Goal: Task Accomplishment & Management: Use online tool/utility

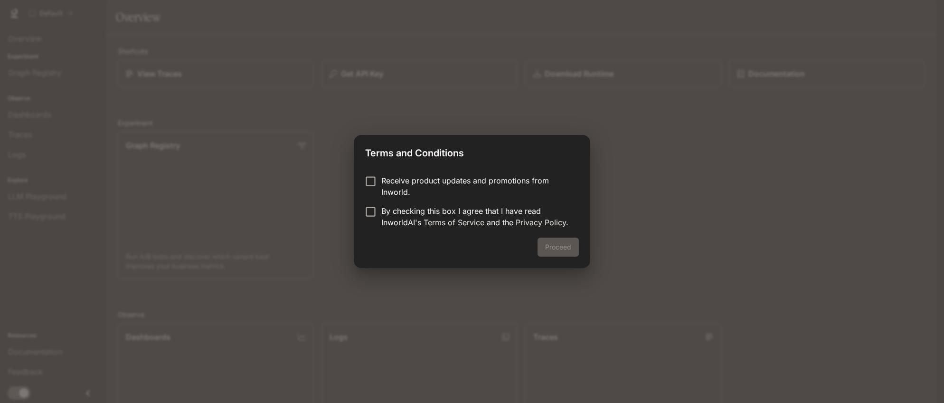
click at [390, 182] on p "Receive product updates and promotions from Inworld." at bounding box center [476, 186] width 190 height 23
click at [391, 185] on p "Receive product updates and promotions from Inworld." at bounding box center [476, 186] width 190 height 23
click at [401, 214] on p "By checking this box I agree that I have read InworldAI's Terms of Service and …" at bounding box center [476, 216] width 190 height 23
click at [558, 249] on button "Proceed" at bounding box center [557, 246] width 41 height 19
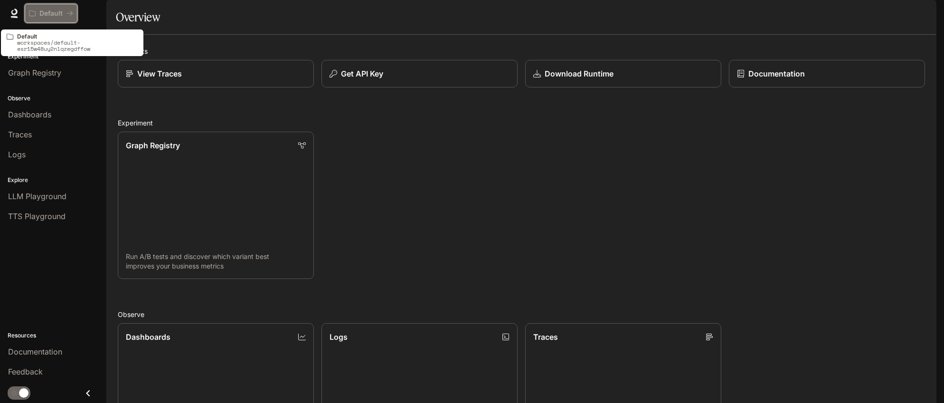
click at [59, 15] on p "Default" at bounding box center [50, 13] width 23 height 8
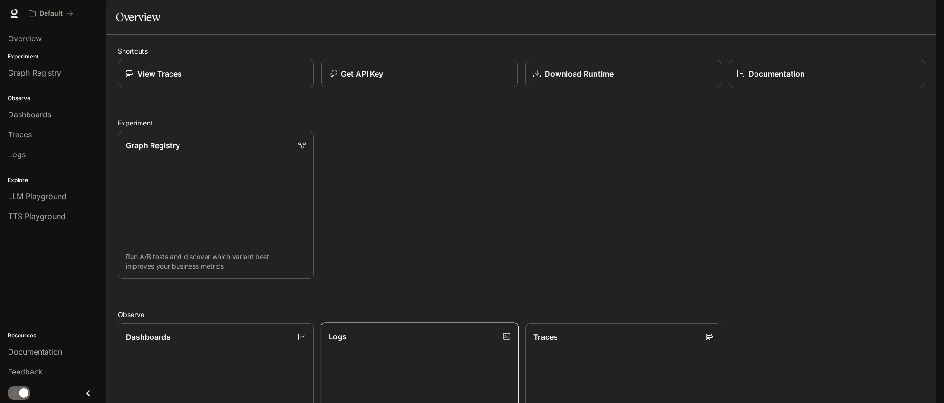
scroll to position [211, 0]
click at [73, 19] on button "Default" at bounding box center [51, 13] width 53 height 19
click at [33, 70] on span "Graph Registry" at bounding box center [34, 72] width 53 height 11
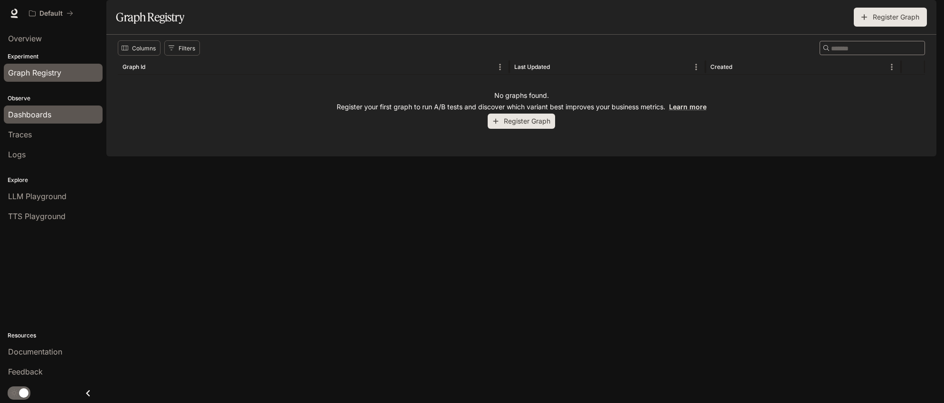
click at [33, 114] on span "Dashboards" at bounding box center [29, 114] width 43 height 11
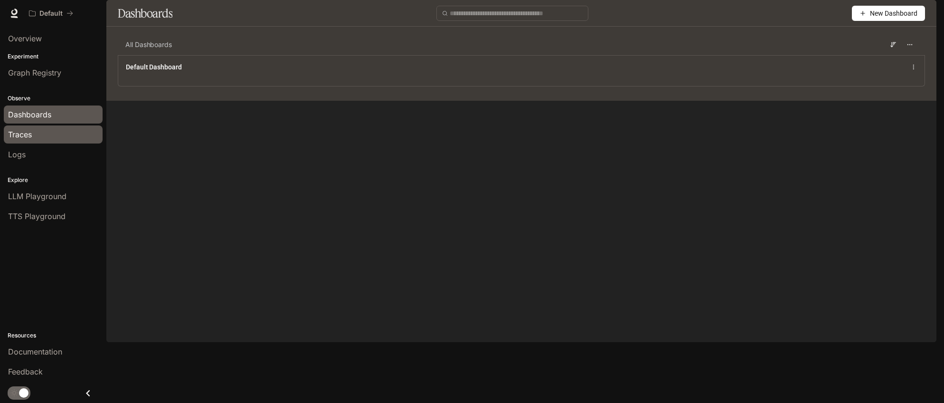
click at [37, 137] on div "Traces" at bounding box center [53, 134] width 90 height 11
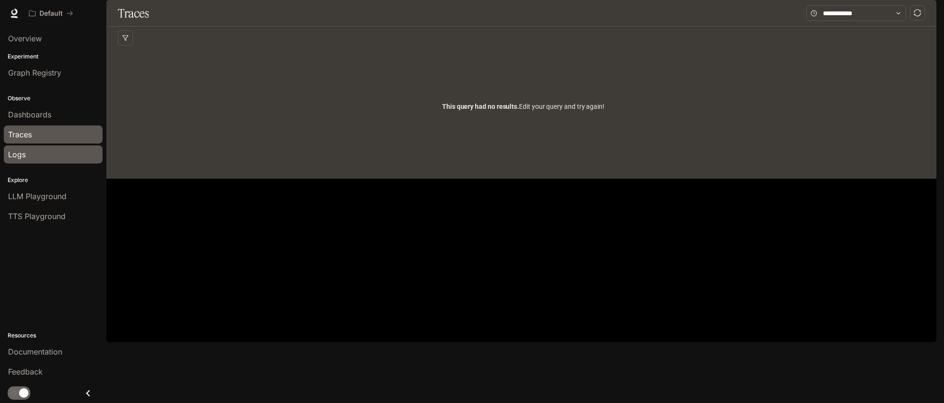
click at [25, 153] on span "Logs" at bounding box center [17, 154] width 18 height 11
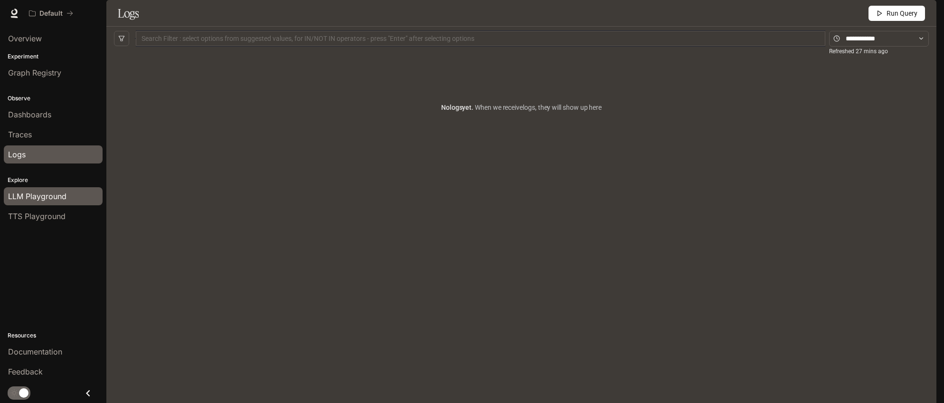
click at [45, 196] on span "LLM Playground" at bounding box center [37, 195] width 58 height 11
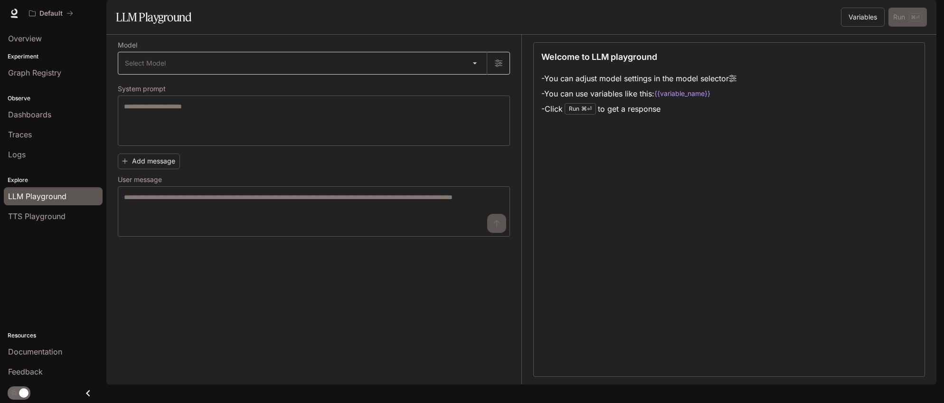
click at [157, 89] on body "Skip to main content Default Documentation Documentation Portal Overview Experi…" at bounding box center [472, 201] width 944 height 403
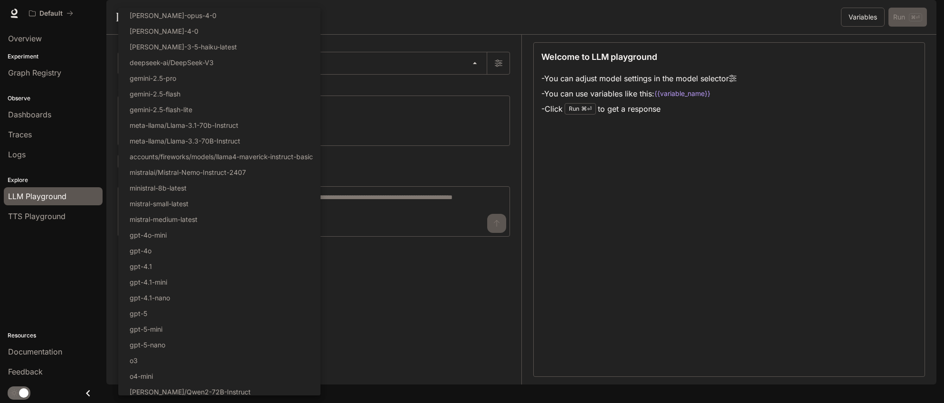
click at [428, 127] on div at bounding box center [472, 201] width 944 height 403
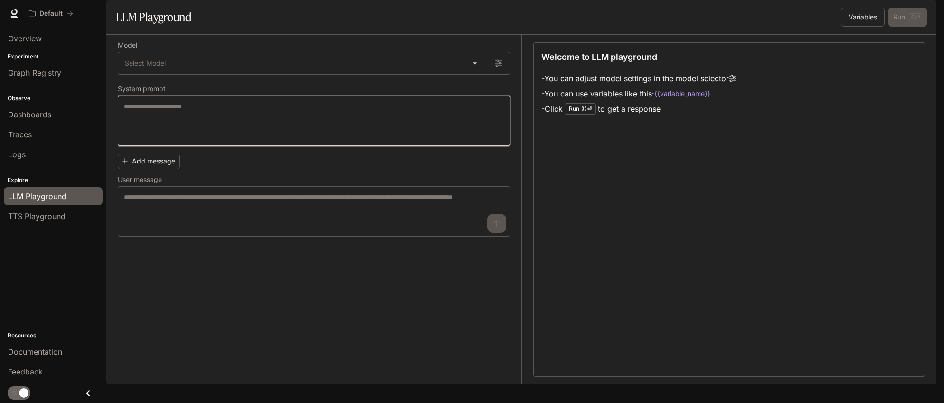
click at [308, 140] on textarea at bounding box center [314, 121] width 380 height 38
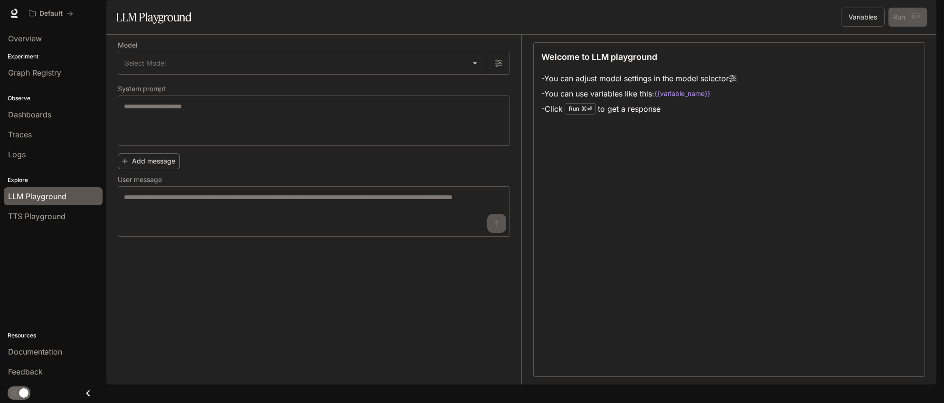
click at [147, 169] on button "Add message" at bounding box center [149, 161] width 62 height 16
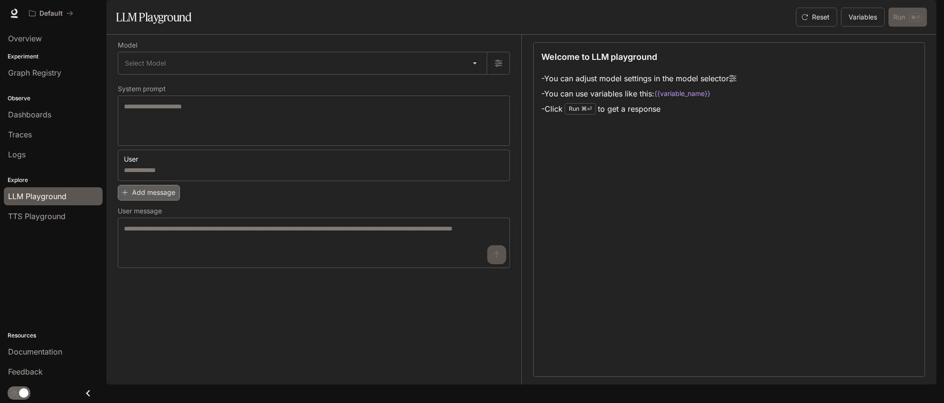
click at [159, 200] on button "Add message" at bounding box center [149, 193] width 62 height 16
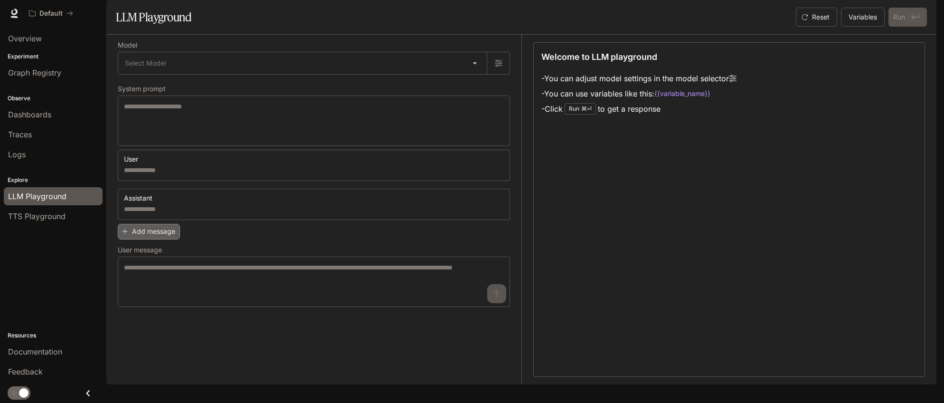
click at [164, 239] on button "Add message" at bounding box center [149, 232] width 62 height 16
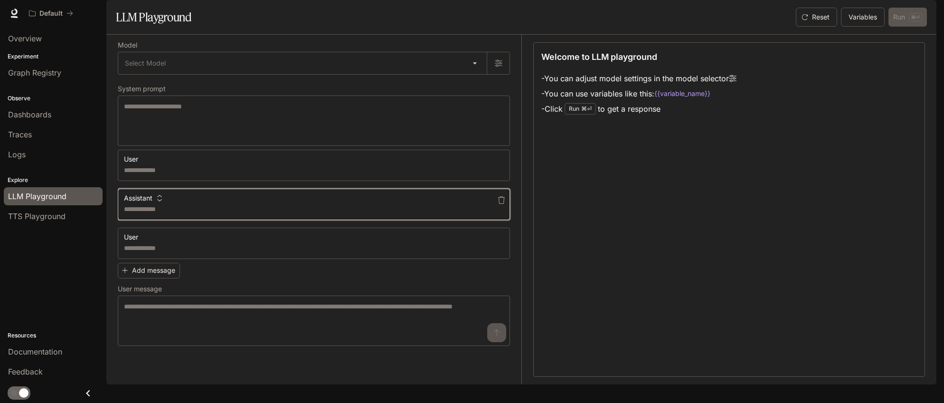
click at [232, 214] on textarea at bounding box center [314, 208] width 380 height 9
click at [150, 206] on button "Assistant" at bounding box center [143, 197] width 43 height 15
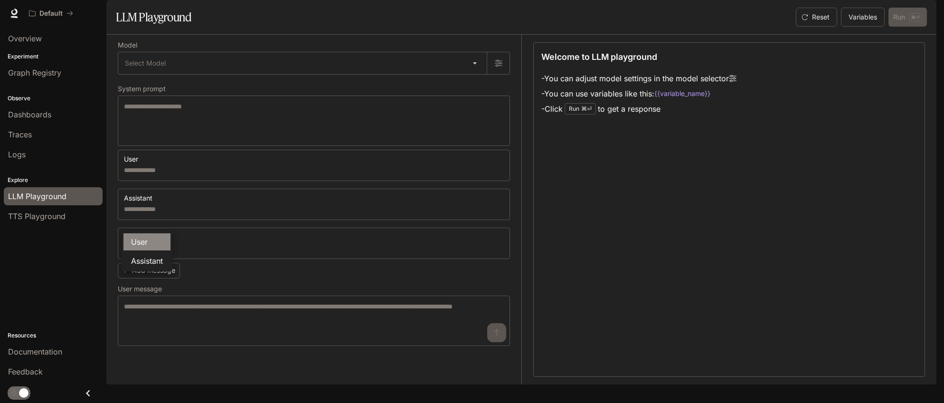
click at [150, 241] on li "User" at bounding box center [146, 241] width 47 height 17
click at [145, 201] on icon "button" at bounding box center [145, 198] width 5 height 6
click at [156, 261] on li "Assistant" at bounding box center [146, 260] width 47 height 17
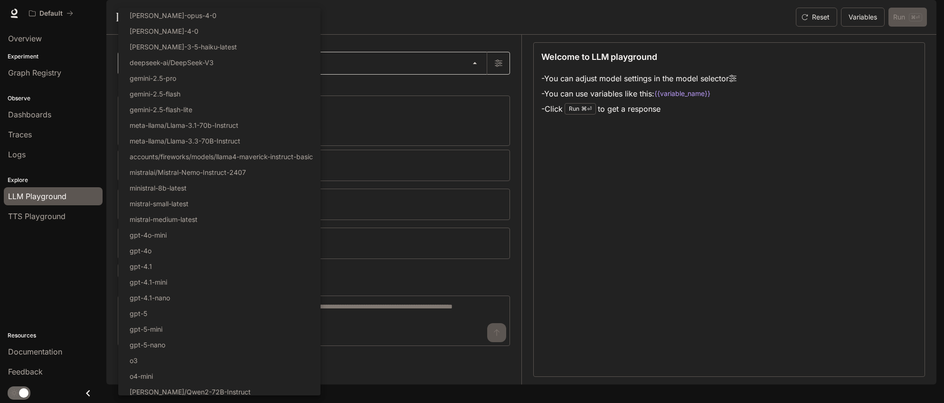
click at [143, 93] on body "Skip to main content Default Documentation Documentation Portal Overview Experi…" at bounding box center [472, 201] width 944 height 403
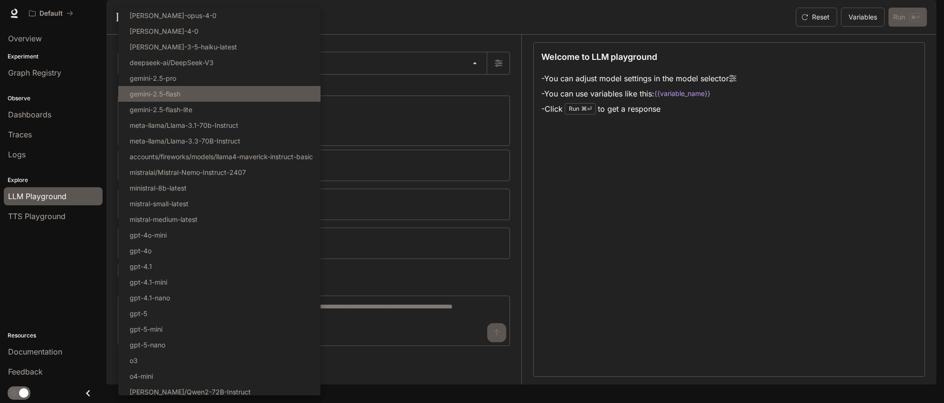
click at [145, 92] on p "gemini-2.5-flash" at bounding box center [155, 94] width 51 height 10
type input "**********"
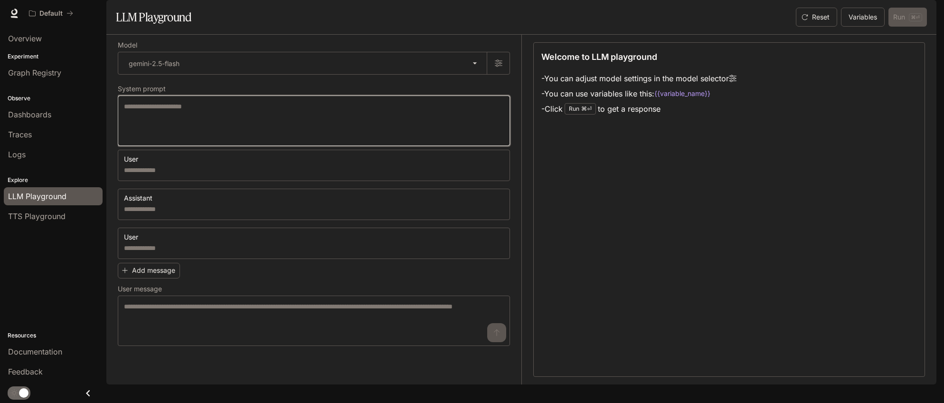
click at [159, 140] on textarea at bounding box center [314, 121] width 380 height 38
type textarea "*"
type textarea "**********"
click at [157, 181] on div "* ​" at bounding box center [314, 165] width 392 height 31
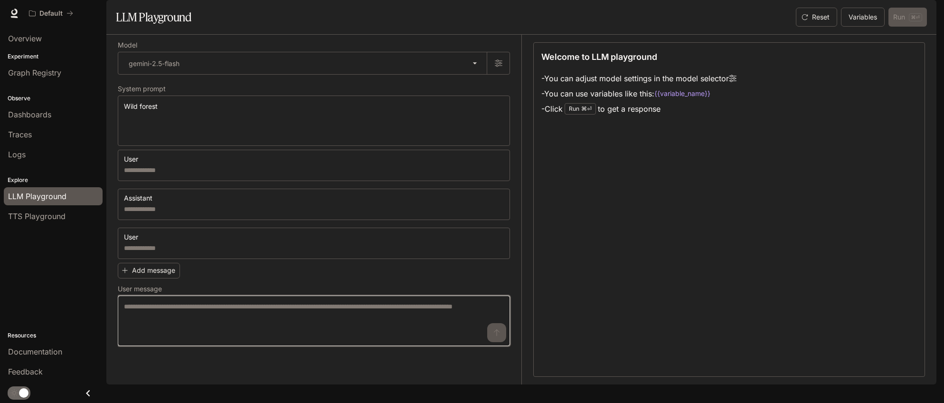
click at [206, 339] on textarea at bounding box center [314, 320] width 380 height 38
click at [182, 339] on textarea at bounding box center [314, 320] width 380 height 38
click at [432, 332] on textarea at bounding box center [314, 320] width 380 height 38
click at [500, 339] on textarea at bounding box center [314, 320] width 380 height 38
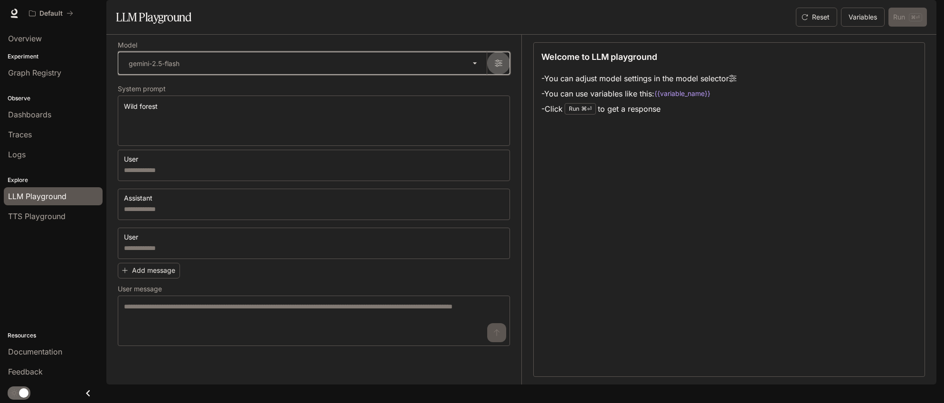
click at [501, 67] on icon "button" at bounding box center [499, 63] width 8 height 8
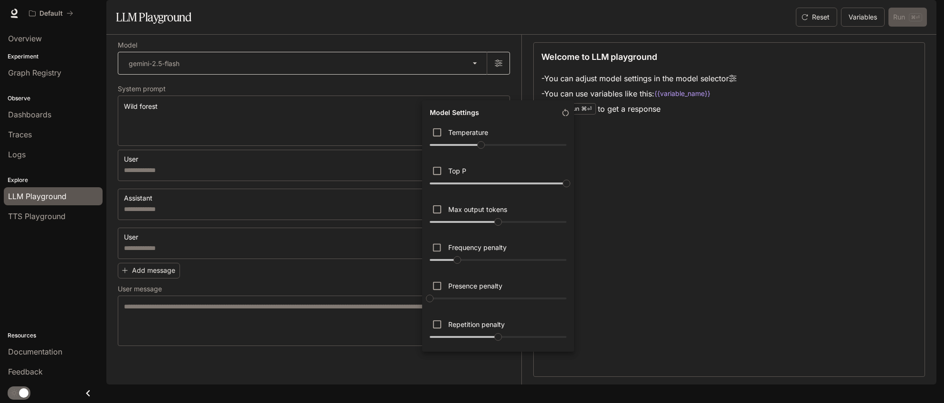
click at [501, 89] on div at bounding box center [472, 201] width 944 height 403
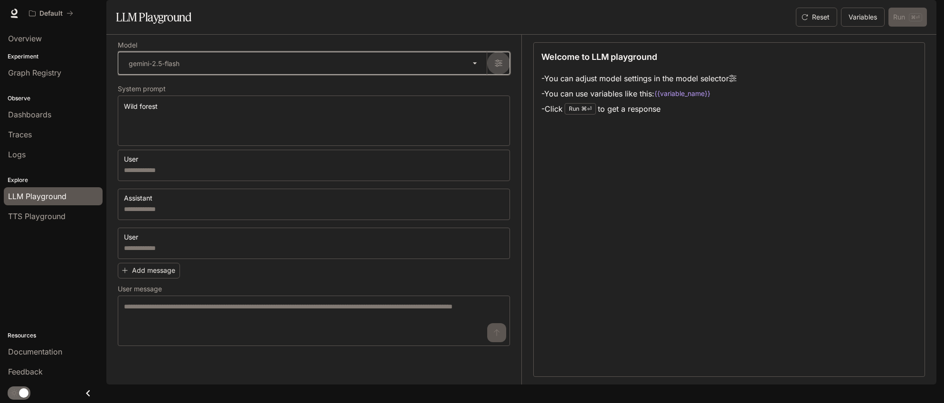
click at [501, 67] on icon "button" at bounding box center [499, 63] width 8 height 8
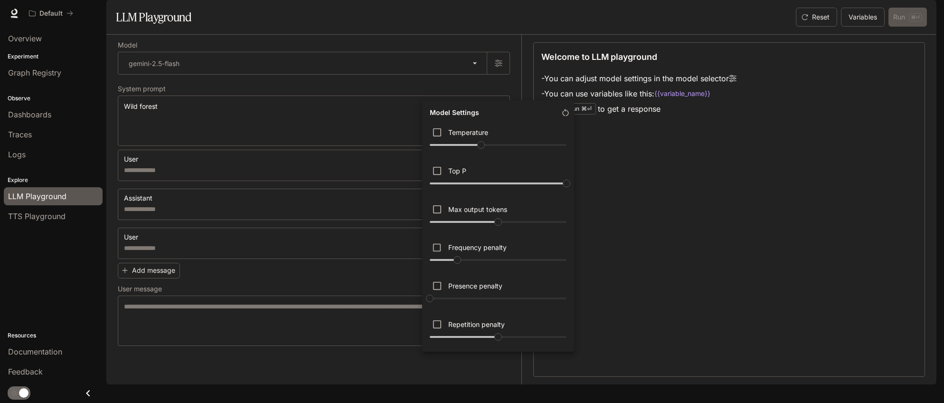
click at [520, 81] on div at bounding box center [472, 201] width 944 height 403
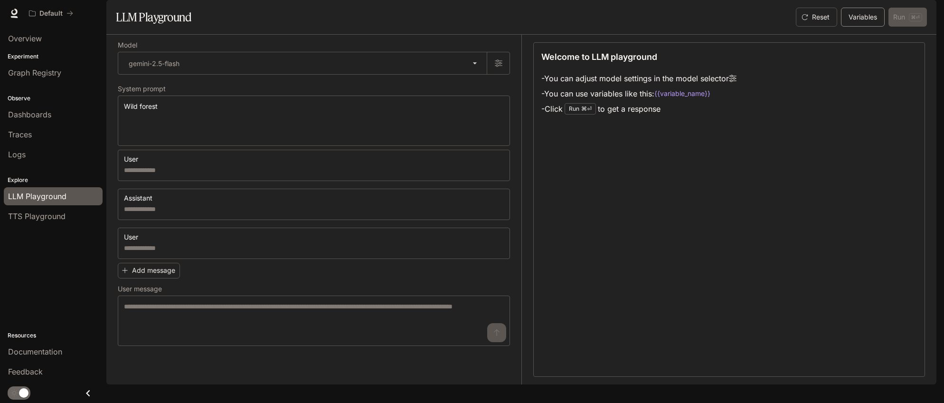
click at [857, 27] on button "Variables" at bounding box center [863, 17] width 44 height 19
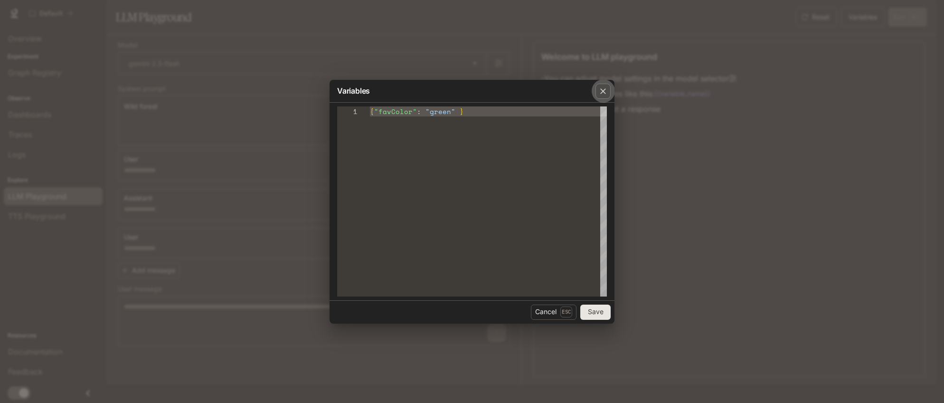
click at [600, 90] on icon "button" at bounding box center [602, 90] width 9 height 9
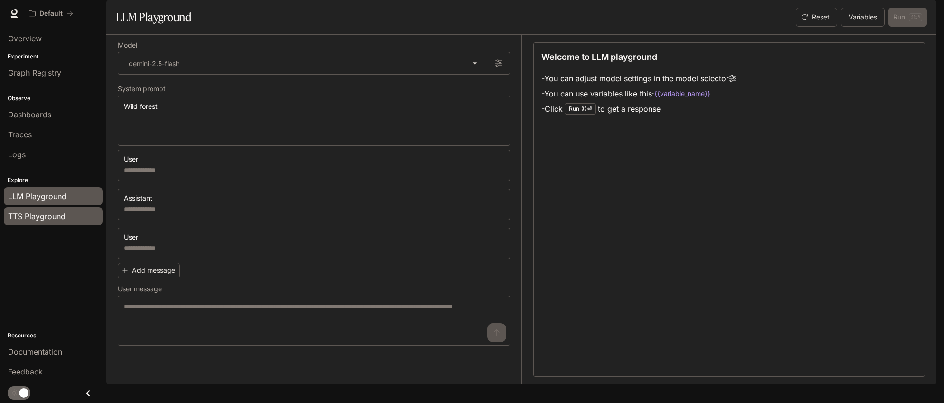
click at [57, 219] on span "TTS Playground" at bounding box center [36, 215] width 57 height 11
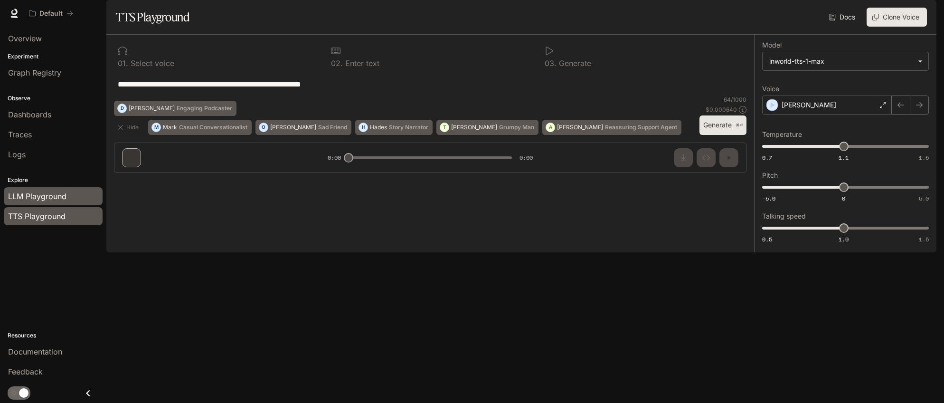
click at [56, 191] on span "LLM Playground" at bounding box center [37, 195] width 58 height 11
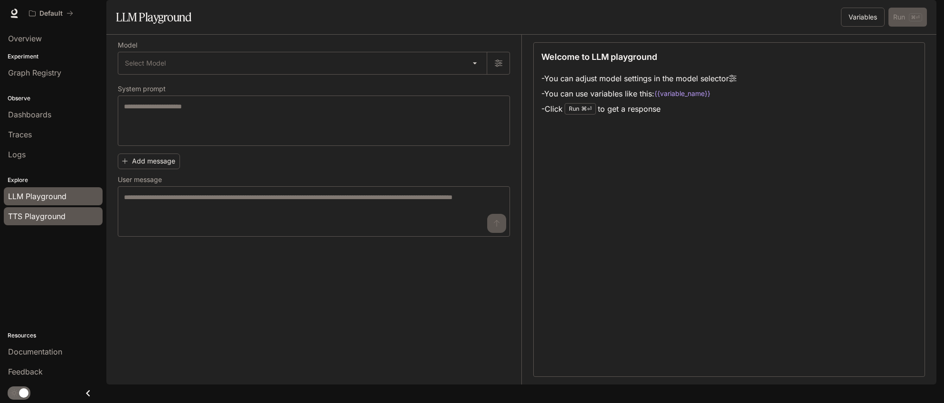
click at [56, 215] on span "TTS Playground" at bounding box center [36, 215] width 57 height 11
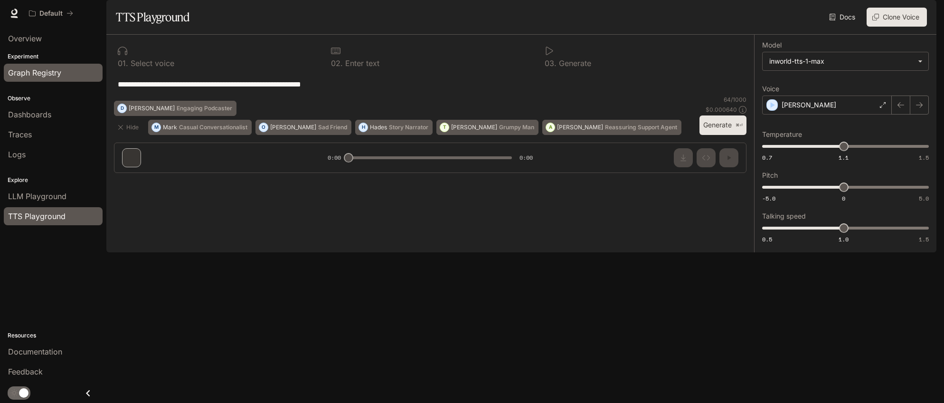
click at [69, 78] on div "Graph Registry" at bounding box center [53, 72] width 90 height 11
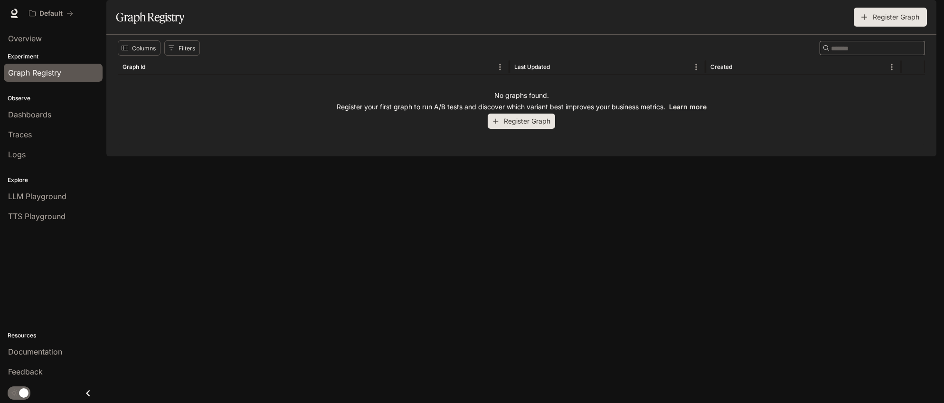
click at [682, 111] on link "Learn more" at bounding box center [688, 107] width 38 height 8
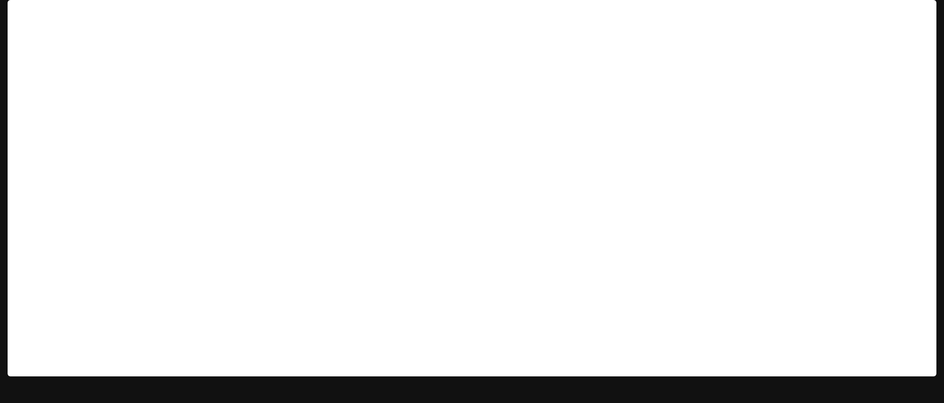
scroll to position [8, 0]
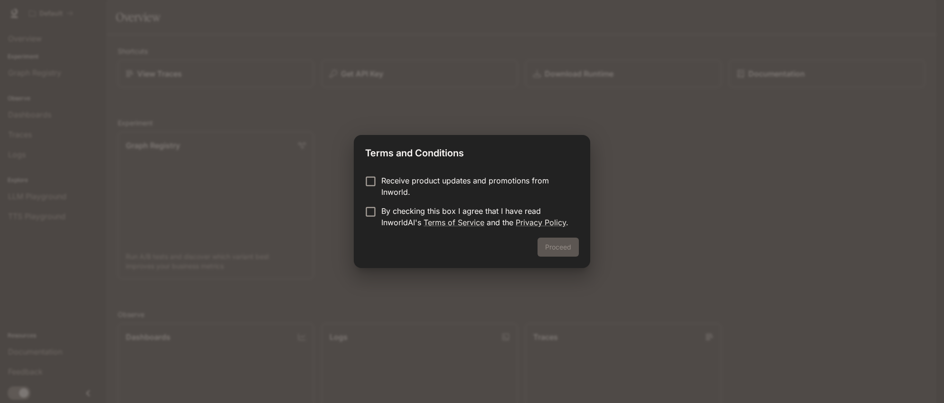
click at [444, 214] on p "By checking this box I agree that I have read InworldAI's Terms of Service and …" at bounding box center [476, 216] width 190 height 23
click at [560, 251] on button "Proceed" at bounding box center [557, 246] width 41 height 19
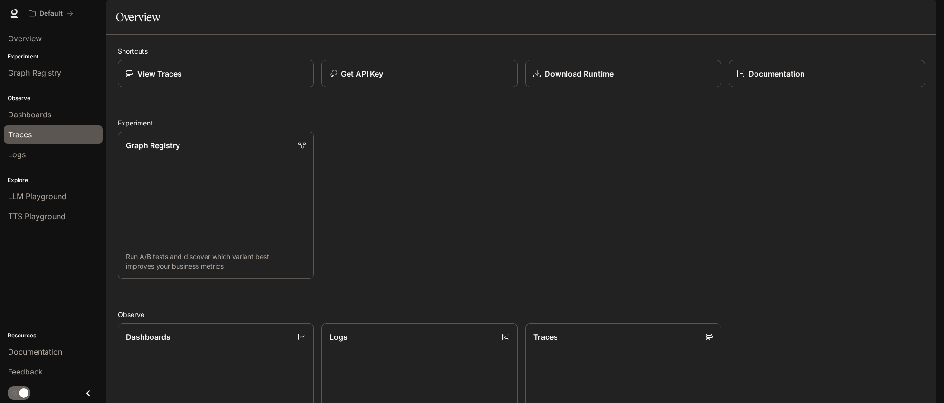
click at [31, 137] on span "Traces" at bounding box center [20, 134] width 24 height 11
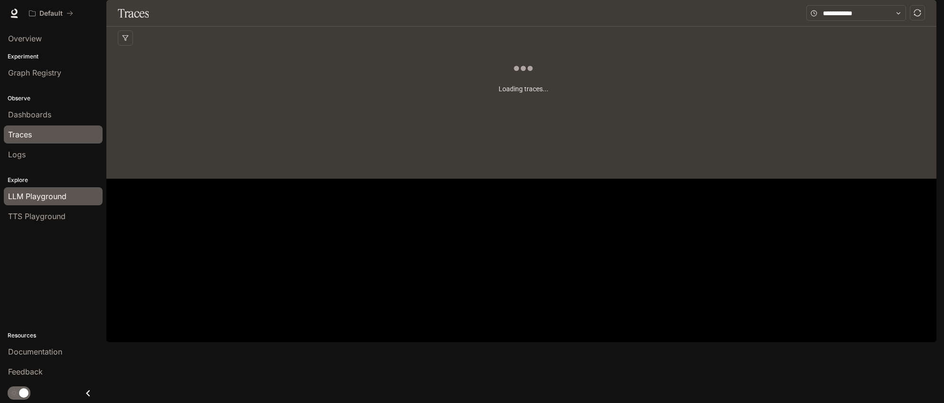
click at [47, 196] on span "LLM Playground" at bounding box center [37, 195] width 58 height 11
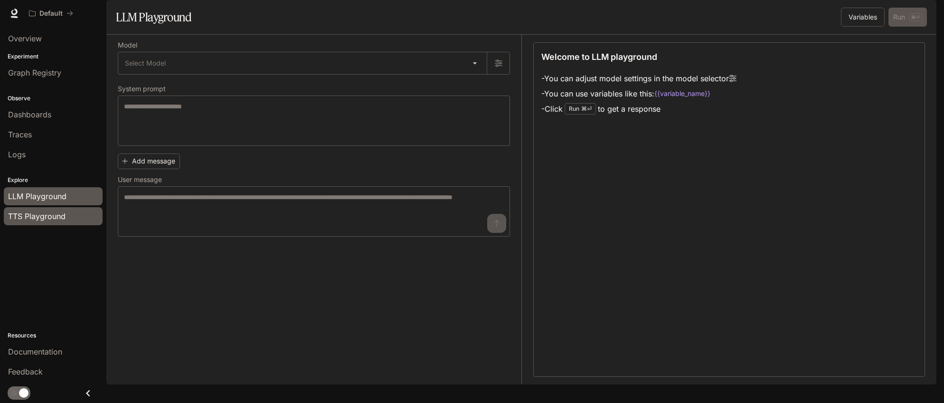
click at [52, 215] on span "TTS Playground" at bounding box center [36, 215] width 57 height 11
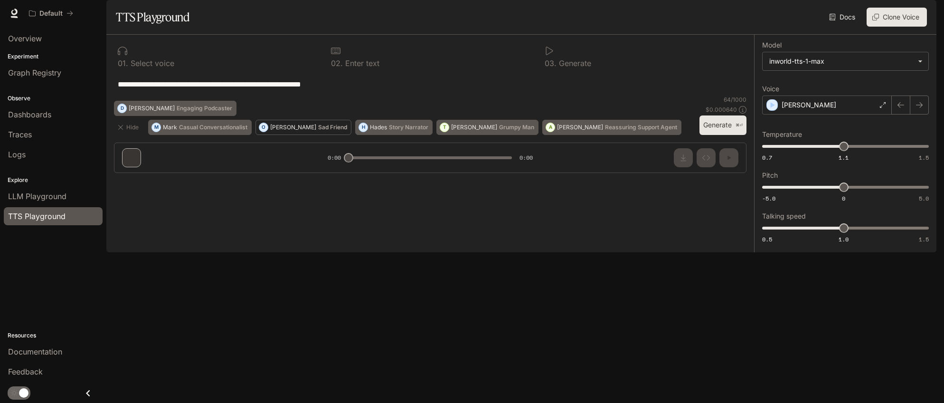
click at [318, 130] on p "Sad Friend" at bounding box center [332, 127] width 29 height 6
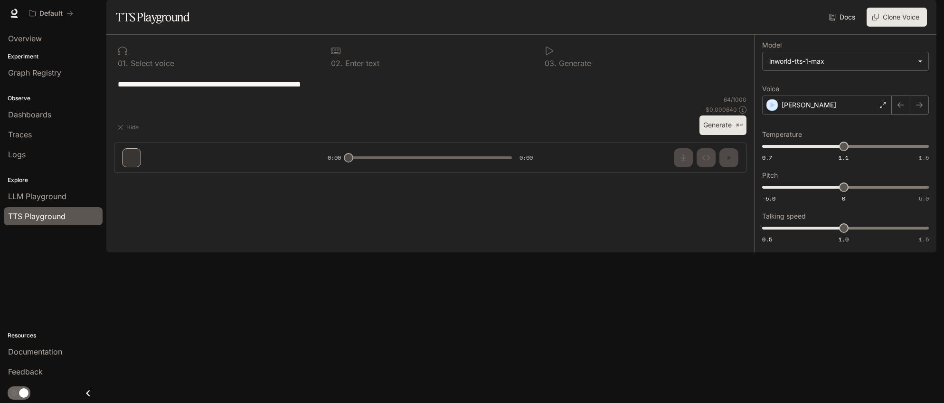
type textarea "**********"
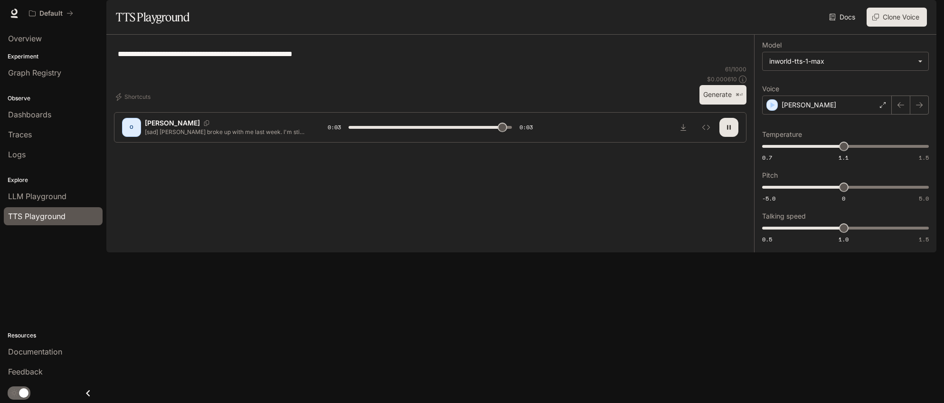
type input "*"
click at [796, 110] on p "[PERSON_NAME]" at bounding box center [808, 104] width 55 height 9
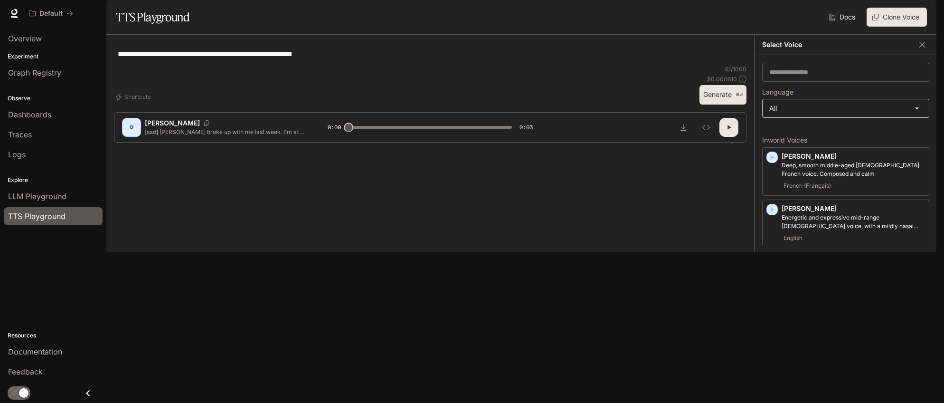
click at [816, 133] on body "**********" at bounding box center [472, 201] width 944 height 403
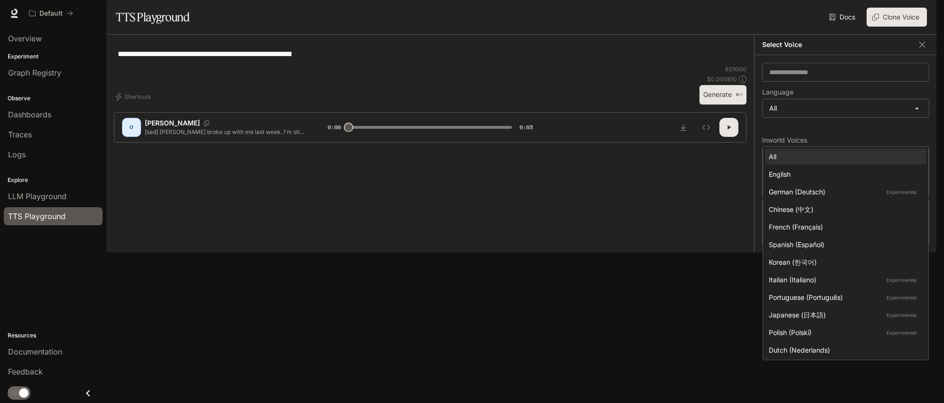
click at [720, 54] on div at bounding box center [472, 201] width 944 height 403
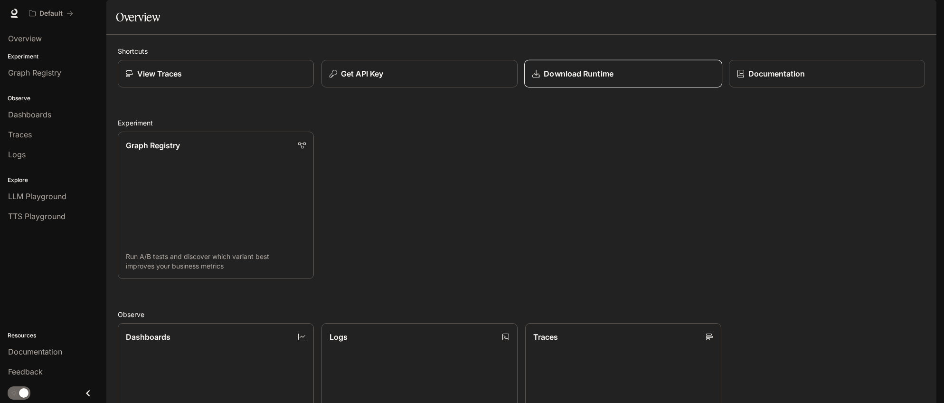
click at [617, 88] on link "Download Runtime" at bounding box center [623, 74] width 198 height 28
click at [445, 322] on link "Logs Search and filter system logs" at bounding box center [419, 396] width 198 height 149
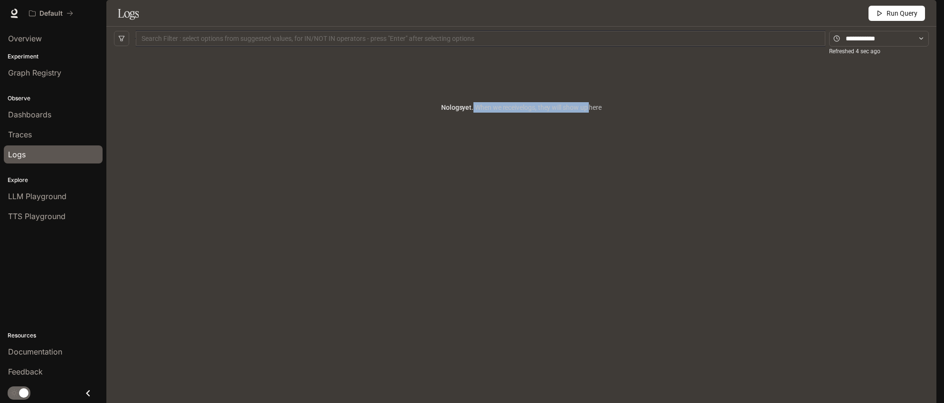
drag, startPoint x: 468, startPoint y: 132, endPoint x: 601, endPoint y: 137, distance: 133.5
click at [597, 113] on article "No logs yet. When we receive logs , they will show up here" at bounding box center [521, 107] width 160 height 10
click at [637, 137] on div "No logs yet. When we receive logs , they will show up here" at bounding box center [521, 107] width 815 height 114
click at [879, 44] on input "text" at bounding box center [879, 38] width 66 height 10
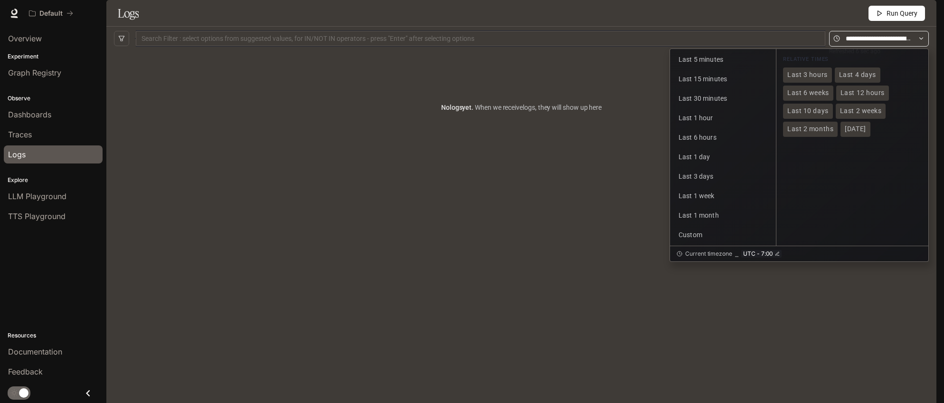
click at [924, 42] on icon at bounding box center [921, 38] width 7 height 7
click at [522, 124] on div "No logs yet. When we receive logs , they will show up here" at bounding box center [521, 107] width 815 height 114
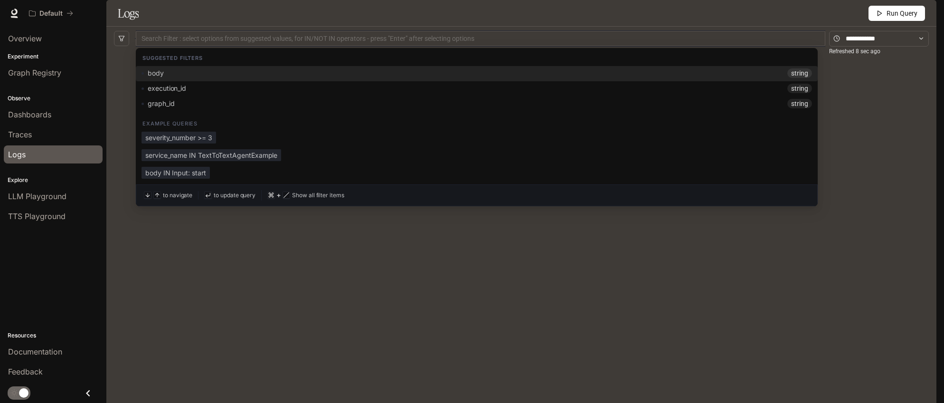
click at [378, 42] on div at bounding box center [480, 39] width 685 height 6
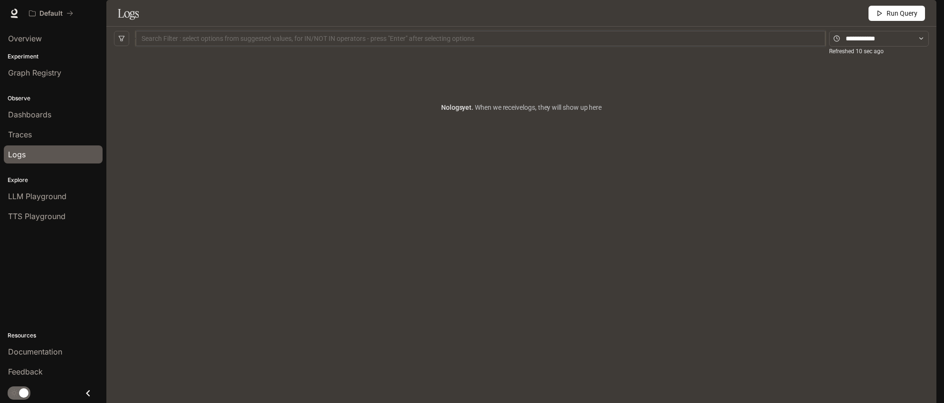
click at [111, 97] on div "No logs yet. When we receive logs , they will show up here" at bounding box center [521, 210] width 830 height 321
click at [127, 23] on h1 "Logs" at bounding box center [128, 13] width 21 height 19
click at [52, 149] on div "Logs" at bounding box center [53, 154] width 90 height 11
click at [42, 139] on div "Traces" at bounding box center [53, 134] width 90 height 11
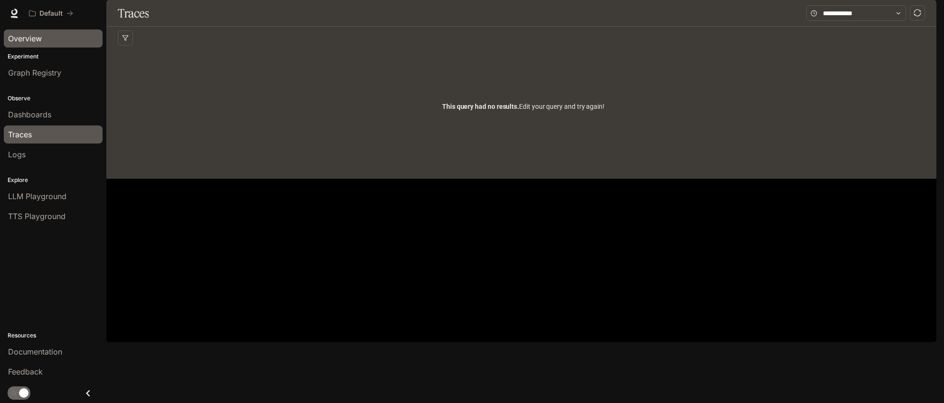
click at [35, 38] on span "Overview" at bounding box center [25, 38] width 34 height 11
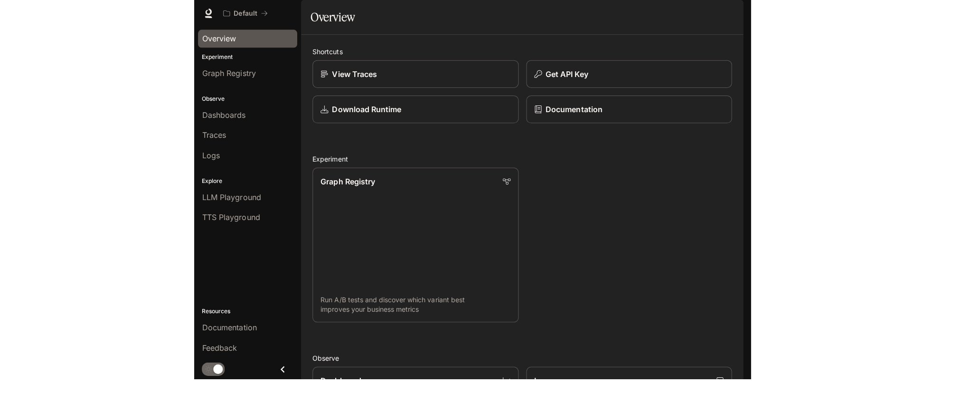
scroll to position [75, 0]
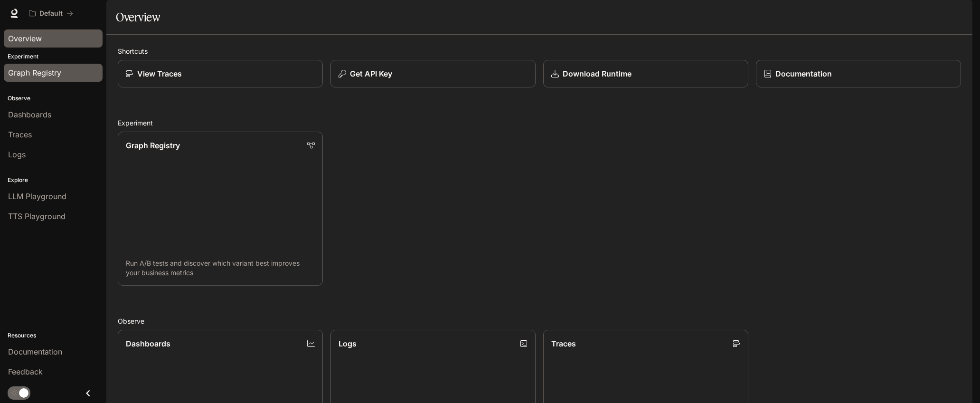
click at [27, 70] on span "Graph Registry" at bounding box center [34, 72] width 53 height 11
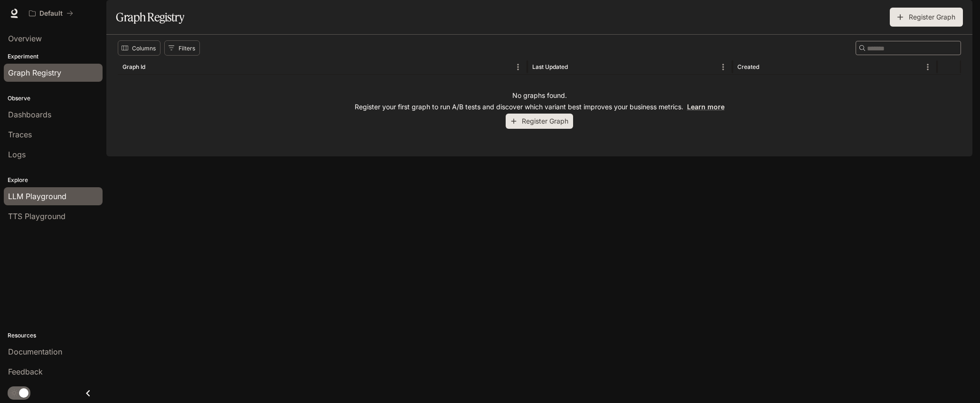
click at [51, 202] on link "LLM Playground" at bounding box center [53, 196] width 99 height 18
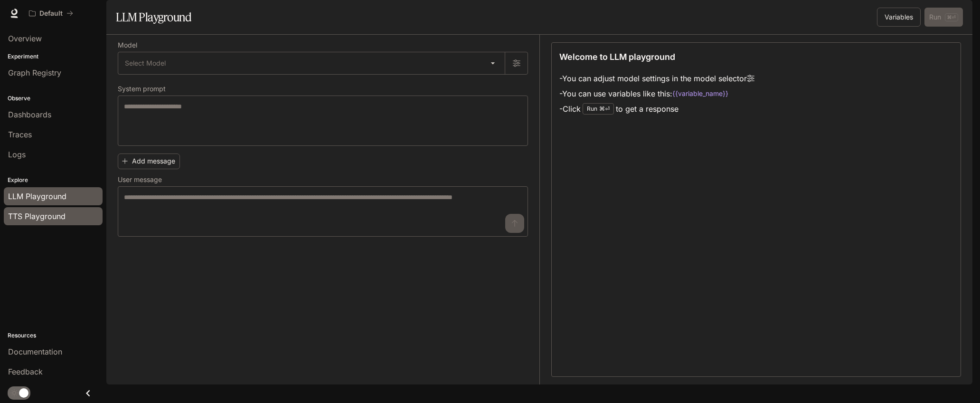
click at [54, 215] on span "TTS Playground" at bounding box center [36, 215] width 57 height 11
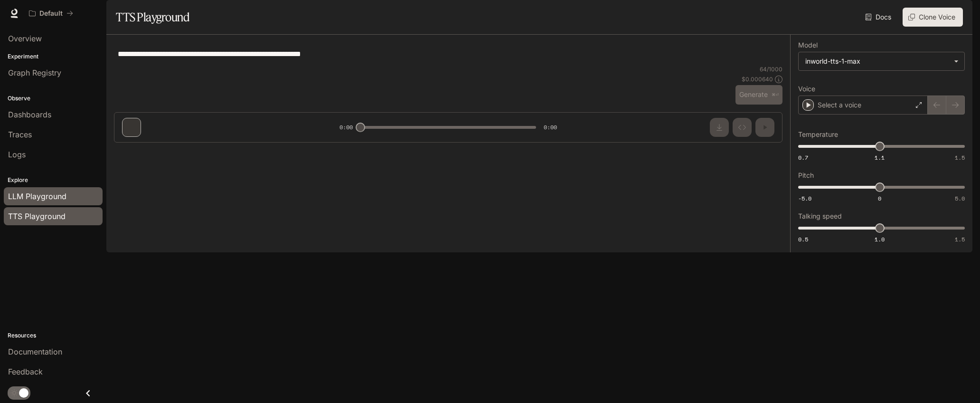
type textarea "**********"
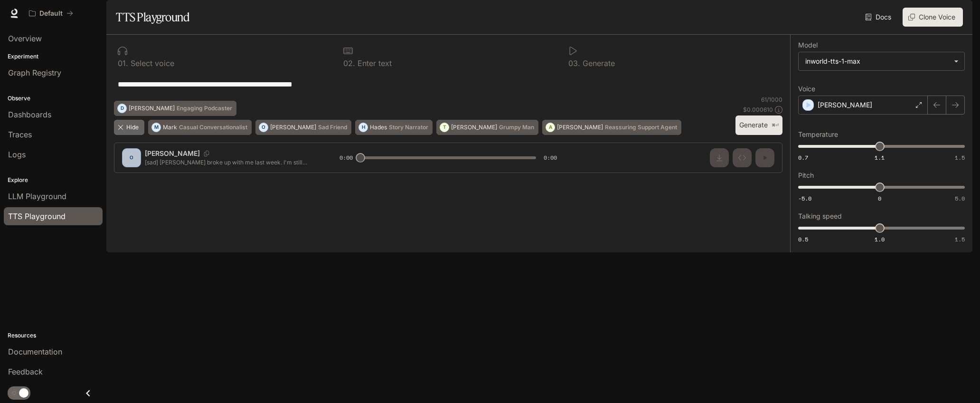
click at [123, 131] on icon "button" at bounding box center [121, 127] width 8 height 8
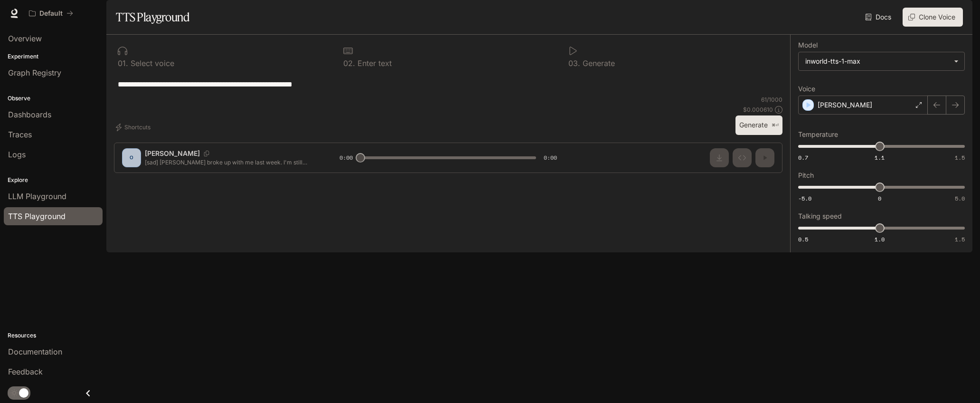
click at [149, 180] on div "**********" at bounding box center [448, 108] width 684 height 146
click at [122, 131] on icon "button" at bounding box center [119, 127] width 8 height 8
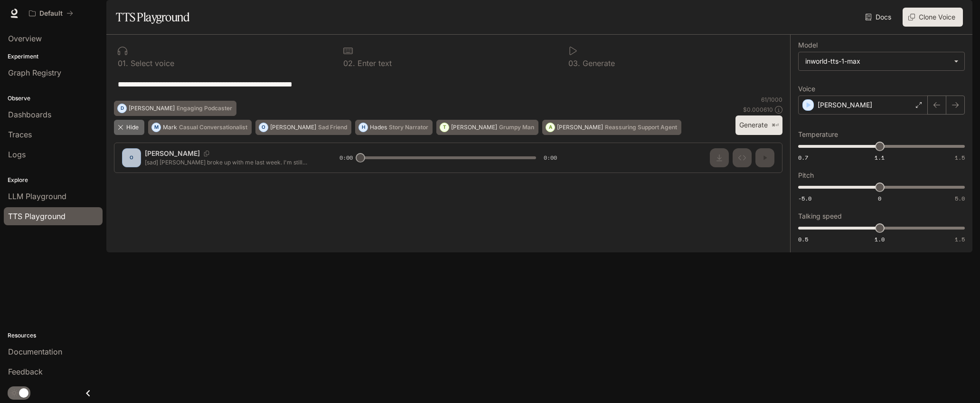
click at [122, 131] on icon "button" at bounding box center [121, 127] width 8 height 8
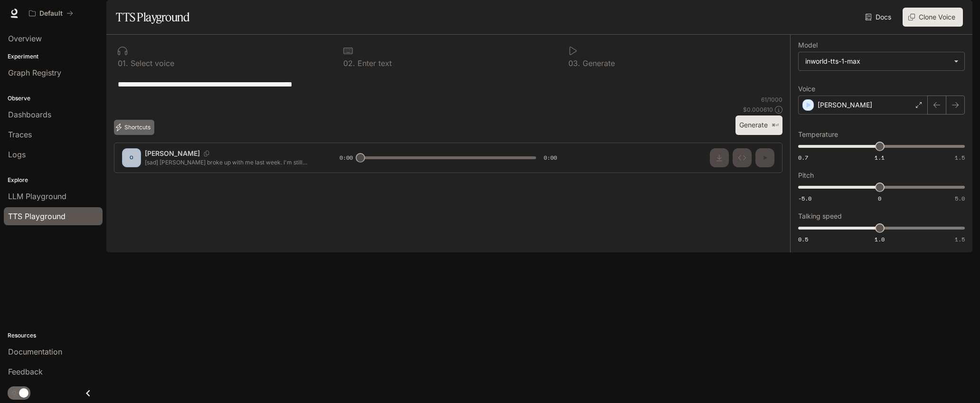
click at [122, 131] on icon "button" at bounding box center [119, 127] width 8 height 8
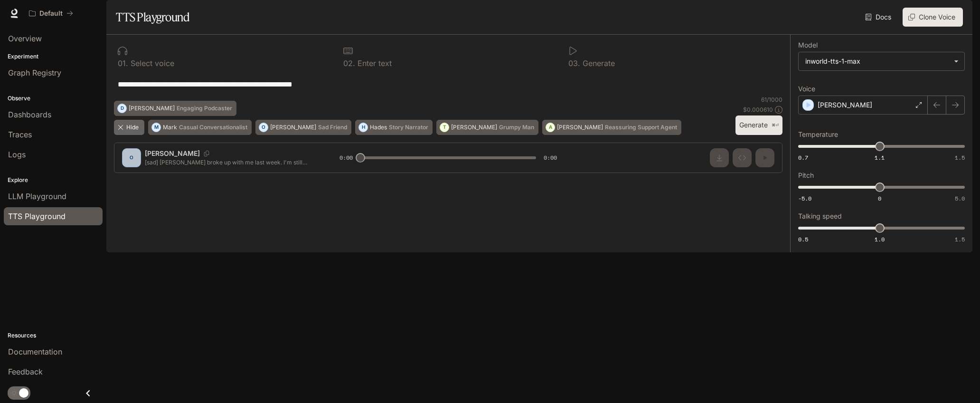
click at [122, 131] on icon "button" at bounding box center [121, 127] width 8 height 8
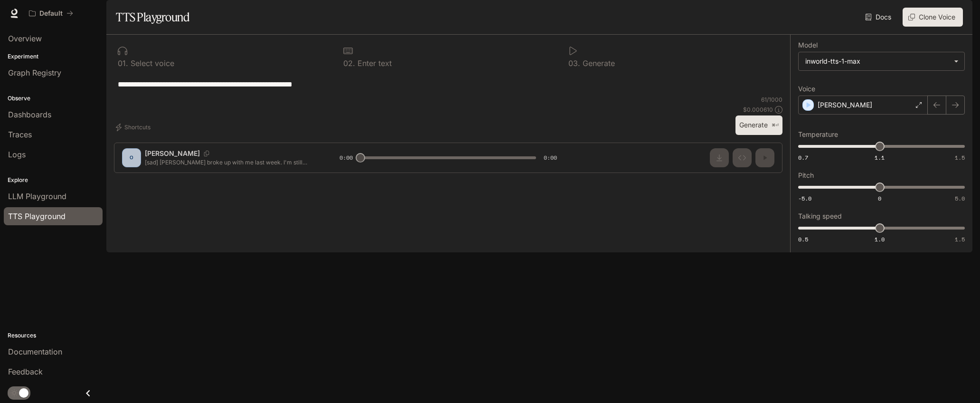
click at [350, 90] on textarea "**********" at bounding box center [448, 84] width 661 height 11
click at [344, 95] on div "**********" at bounding box center [448, 84] width 668 height 23
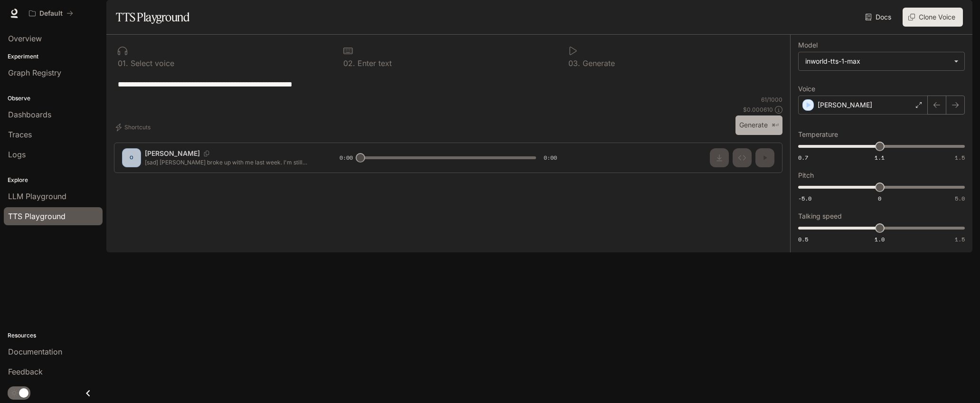
click at [746, 135] on button "Generate ⌘⏎" at bounding box center [758, 124] width 47 height 19
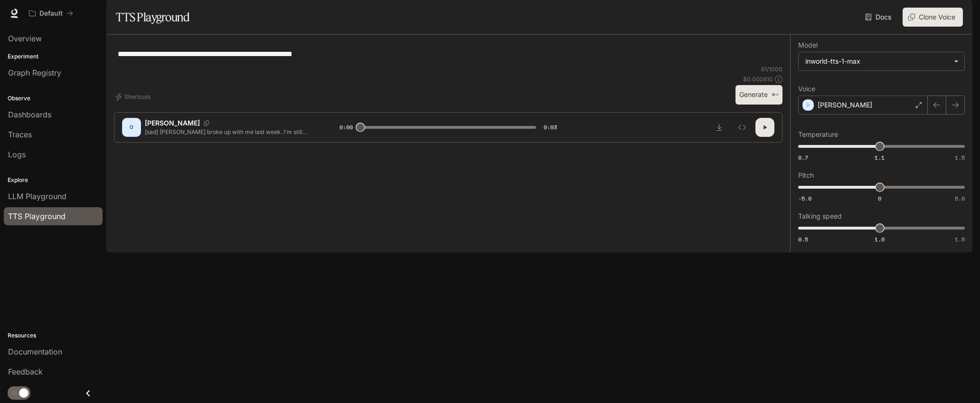
click at [751, 104] on button "Generate ⌘⏎" at bounding box center [758, 94] width 47 height 19
click at [749, 104] on button "Generate ⌘⏎" at bounding box center [758, 94] width 47 height 19
click at [902, 114] on div "[PERSON_NAME]" at bounding box center [863, 104] width 130 height 19
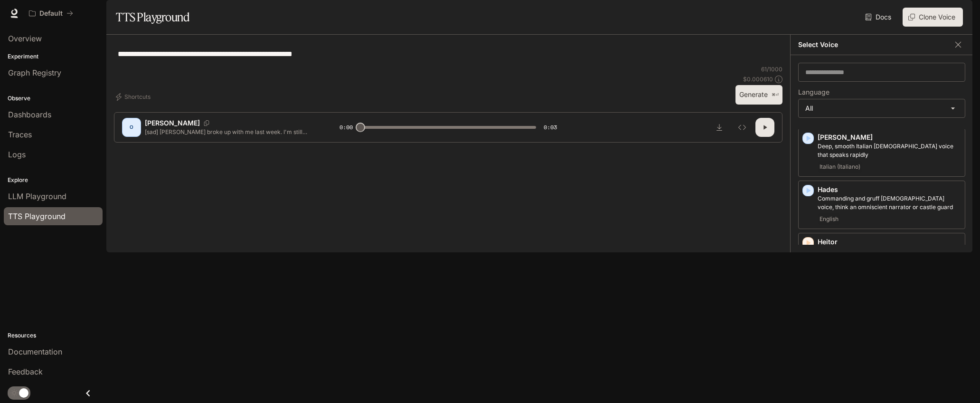
scroll to position [678, 0]
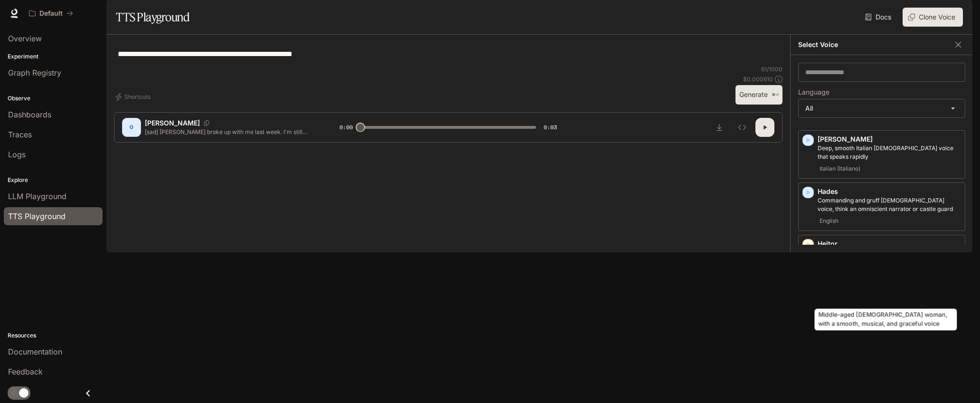
click at [892, 292] on p "Middle-aged French woman, with a smooth, musical, and graceful voice" at bounding box center [889, 291] width 143 height 17
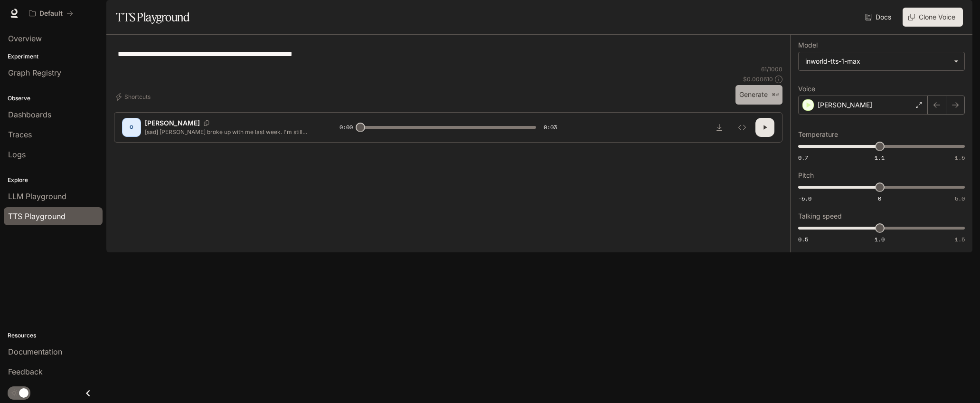
click at [750, 104] on button "Generate ⌘⏎" at bounding box center [758, 94] width 47 height 19
click at [861, 114] on div "Hélène" at bounding box center [863, 104] width 130 height 19
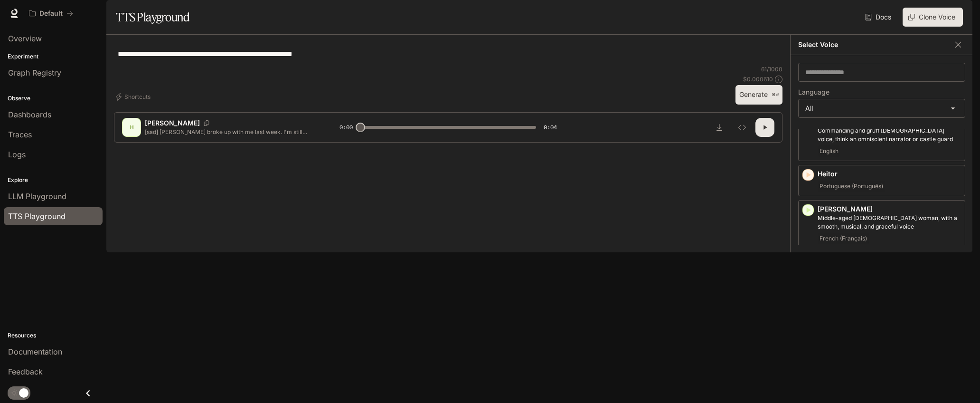
scroll to position [761, 0]
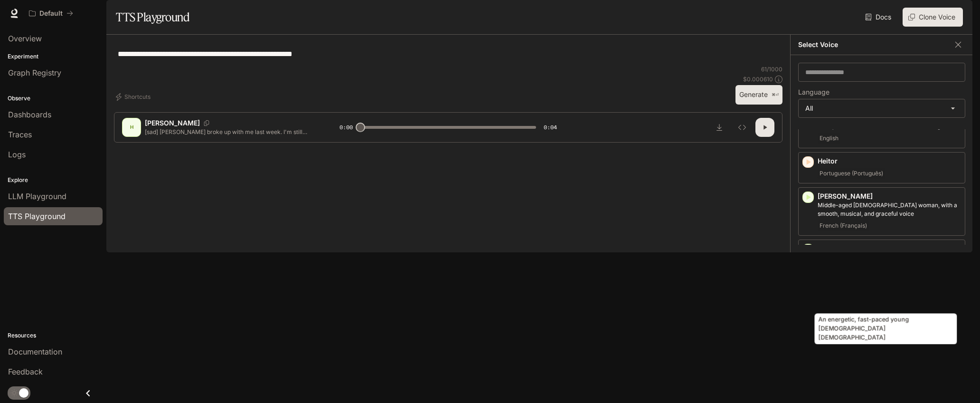
click at [911, 305] on p "An energetic, fast-paced young Chinese female" at bounding box center [889, 313] width 143 height 17
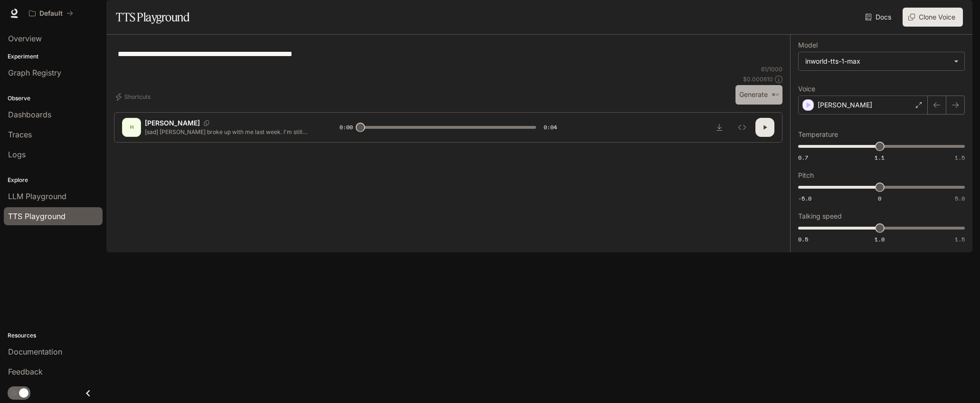
click at [754, 104] on button "Generate ⌘⏎" at bounding box center [758, 94] width 47 height 19
click at [874, 114] on div "Jing" at bounding box center [863, 104] width 130 height 19
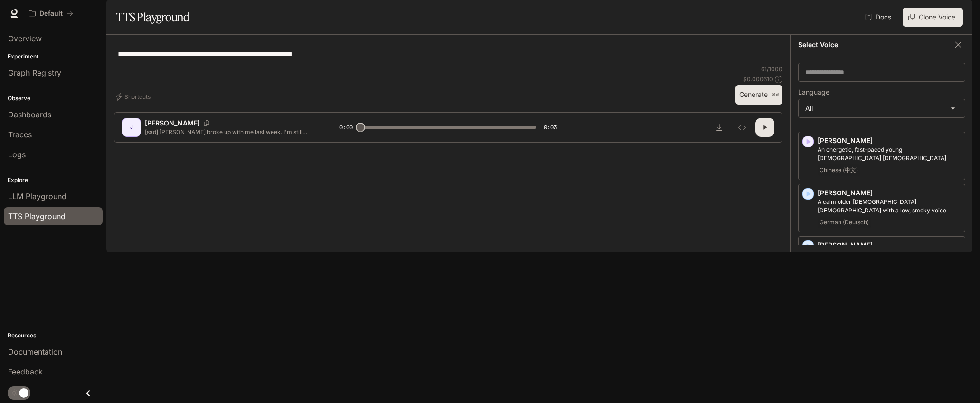
scroll to position [923, 0]
click at [882, 342] on p "Katrien" at bounding box center [889, 346] width 143 height 9
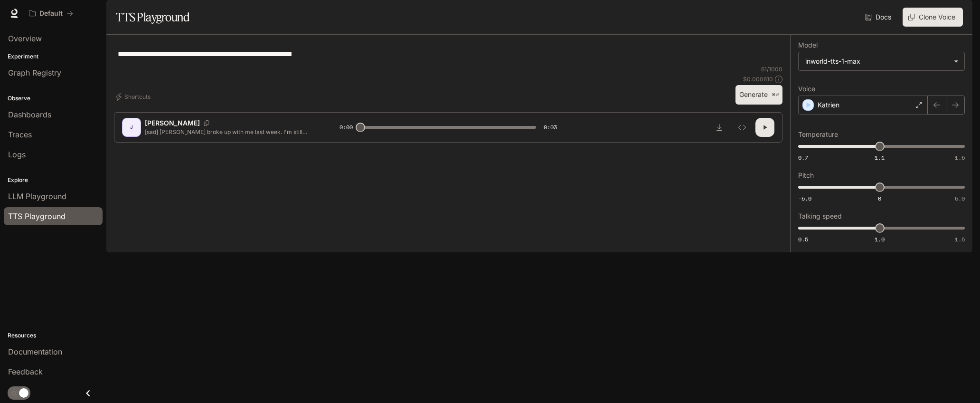
click at [752, 104] on button "Generate ⌘⏎" at bounding box center [758, 94] width 47 height 19
type input "*"
drag, startPoint x: 359, startPoint y: 75, endPoint x: 139, endPoint y: 81, distance: 220.4
click at [139, 59] on textarea "**********" at bounding box center [448, 53] width 661 height 11
type textarea "**********"
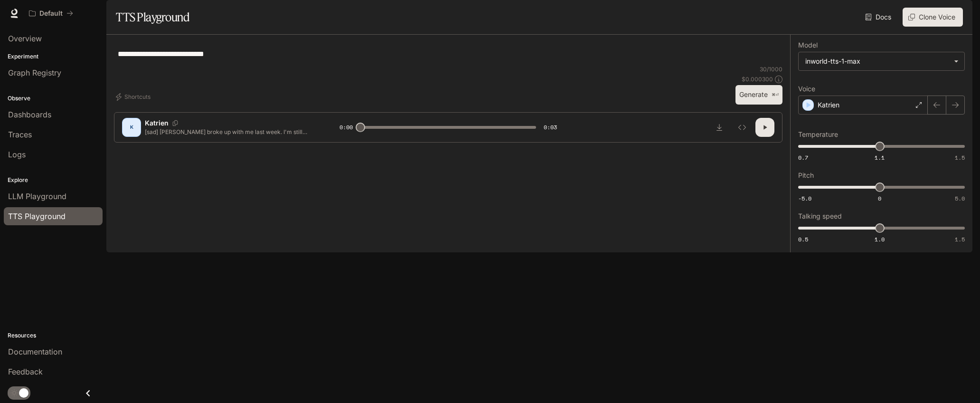
click at [757, 104] on button "Generate ⌘⏎" at bounding box center [758, 94] width 47 height 19
click at [842, 114] on div "Katrien" at bounding box center [863, 104] width 130 height 19
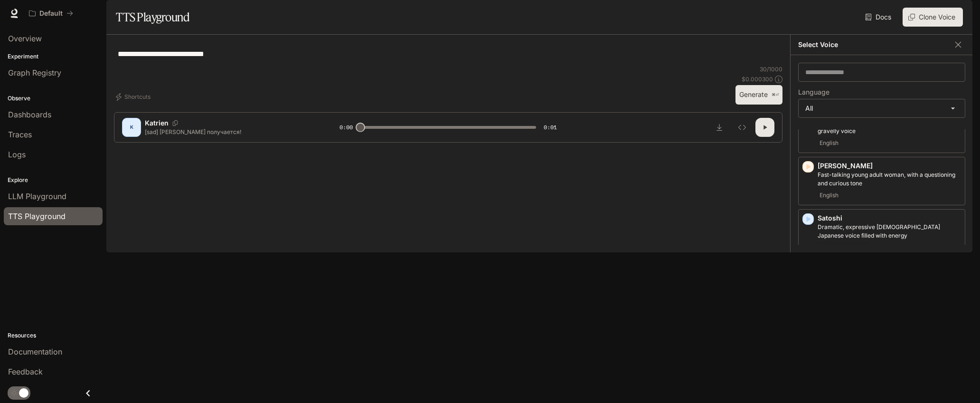
scroll to position [1881, 0]
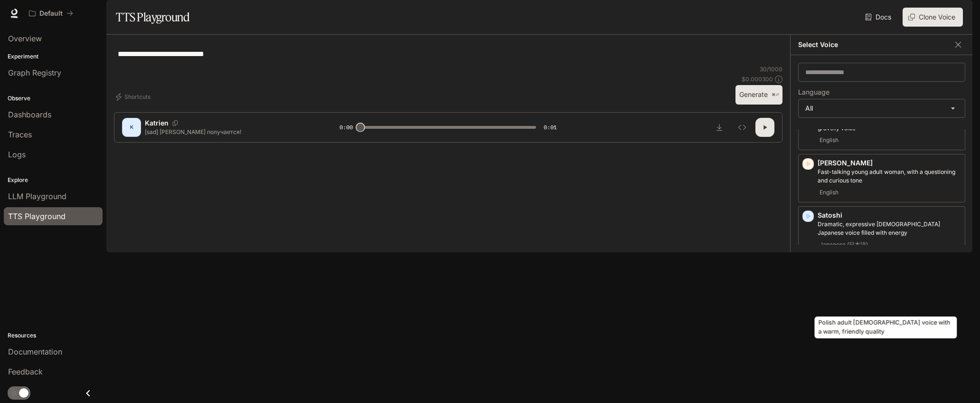
click at [867, 376] on p "Polish adult male voice with a warm, friendly quality" at bounding box center [889, 384] width 143 height 17
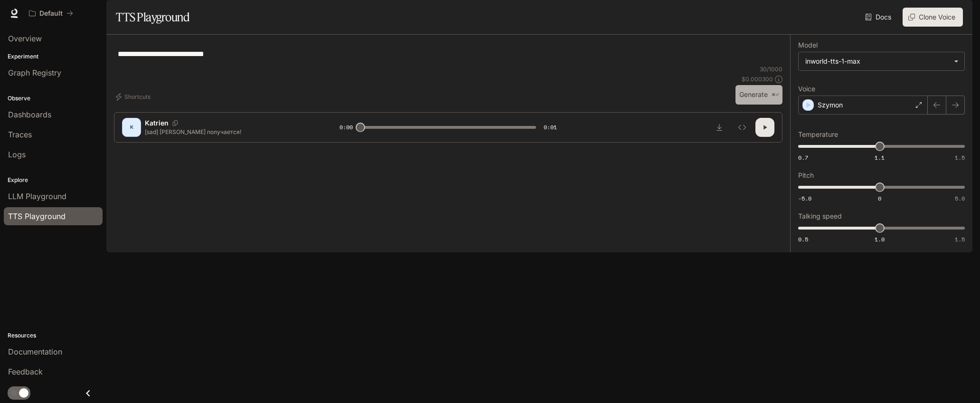
click at [754, 104] on button "Generate ⌘⏎" at bounding box center [758, 94] width 47 height 19
click at [936, 88] on body "**********" at bounding box center [490, 201] width 980 height 403
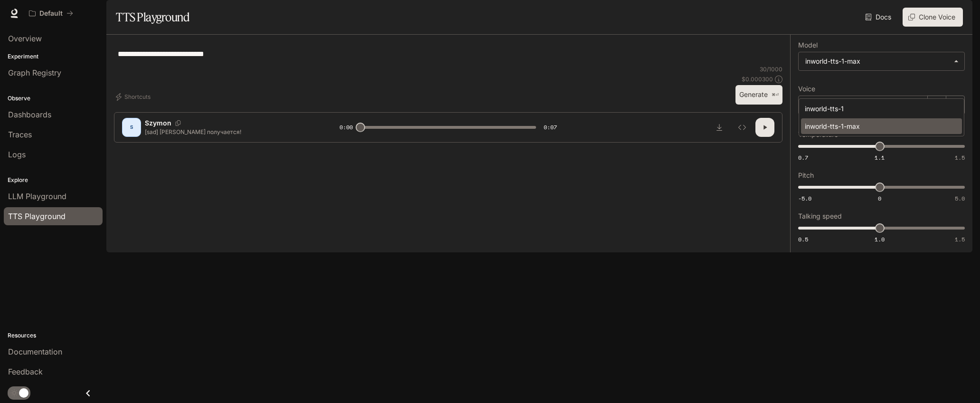
click at [906, 122] on div "inworld-tts-1-max" at bounding box center [880, 126] width 150 height 10
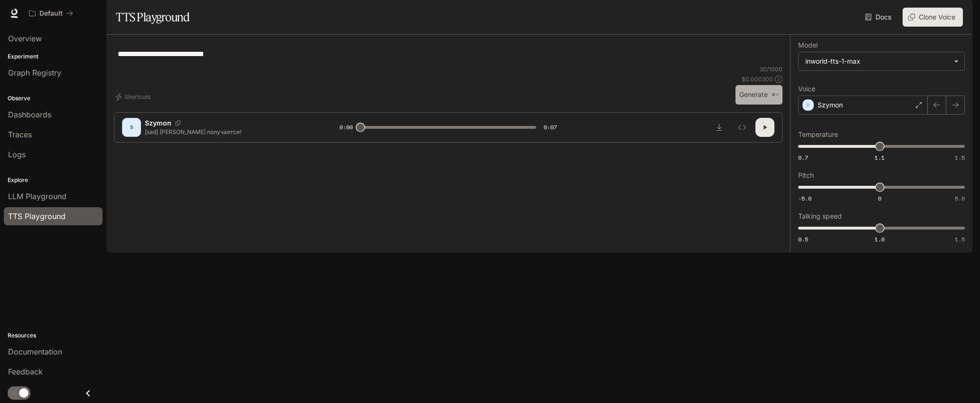
click at [758, 104] on button "Generate ⌘⏎" at bounding box center [758, 94] width 47 height 19
type input "*"
click at [262, 59] on textarea "**********" at bounding box center [448, 53] width 661 height 11
type textarea "**********"
click at [751, 104] on button "Generate ⌘⏎" at bounding box center [758, 94] width 47 height 19
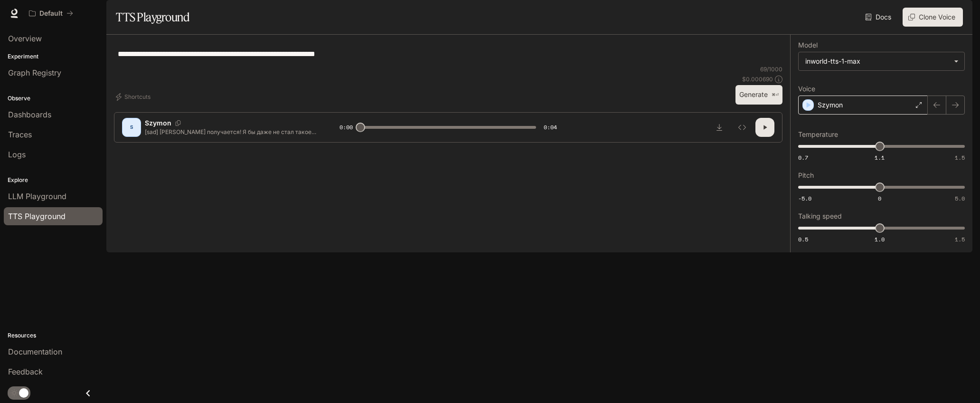
click at [873, 114] on div "Szymon" at bounding box center [863, 104] width 130 height 19
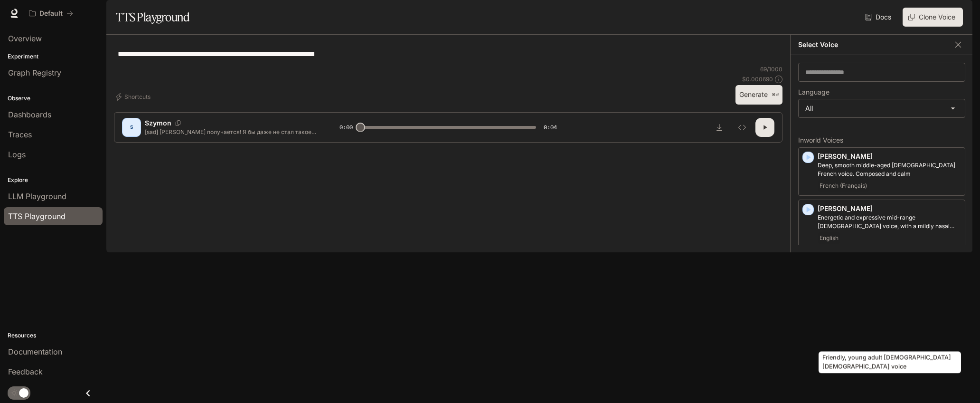
click at [877, 326] on p "Friendly, young adult Japanese female voice" at bounding box center [889, 317] width 143 height 17
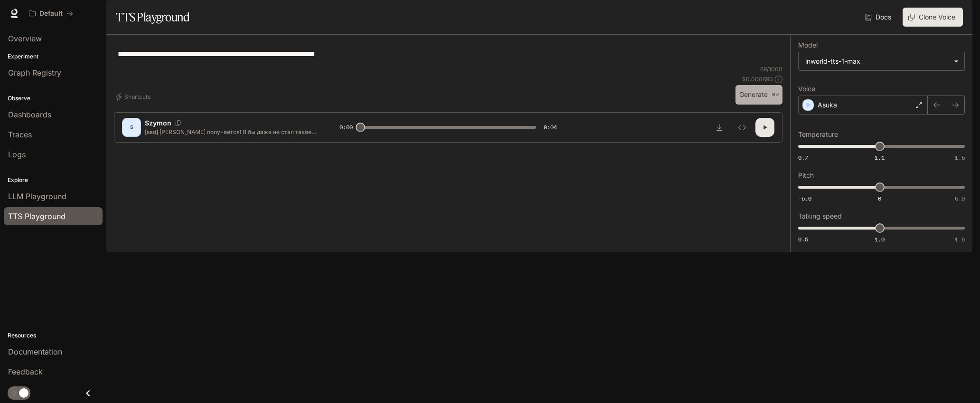
click at [752, 104] on button "Generate ⌘⏎" at bounding box center [758, 94] width 47 height 19
type input "*"
click at [879, 27] on link "Docs" at bounding box center [879, 17] width 32 height 19
